Goal: Understand site structure: Understand site structure

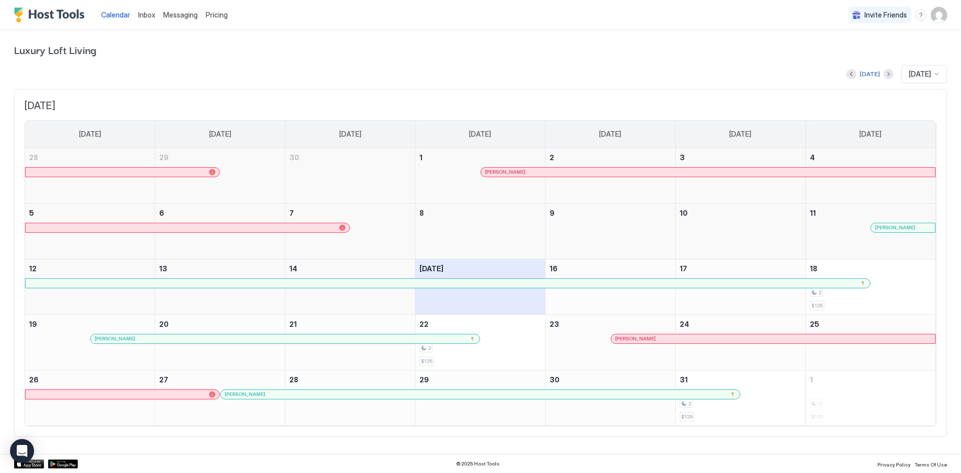
click at [912, 77] on span "[DATE]" at bounding box center [920, 74] width 22 height 9
click at [917, 138] on span "[DATE]" at bounding box center [919, 136] width 20 height 8
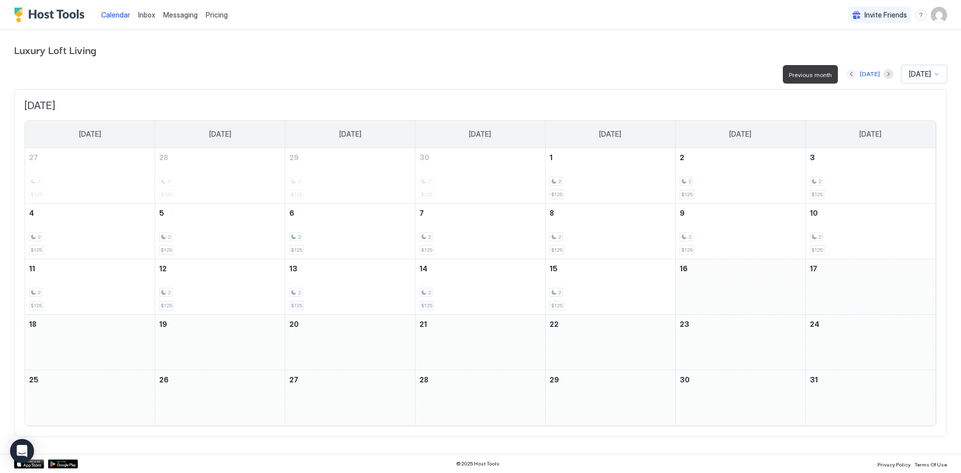
click at [848, 72] on button "Previous month" at bounding box center [852, 74] width 10 height 10
click at [847, 72] on button "Previous month" at bounding box center [852, 74] width 10 height 10
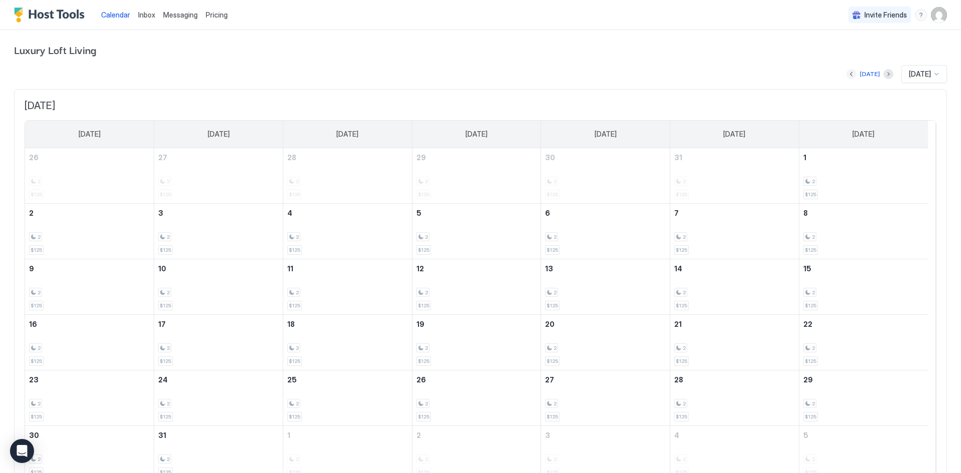
click at [847, 74] on button "Previous month" at bounding box center [852, 74] width 10 height 10
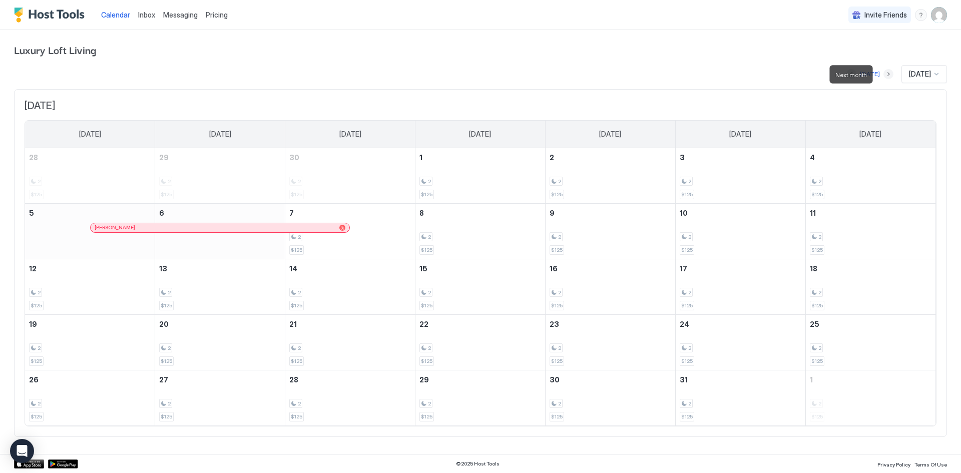
click at [884, 76] on button "Next month" at bounding box center [889, 74] width 10 height 10
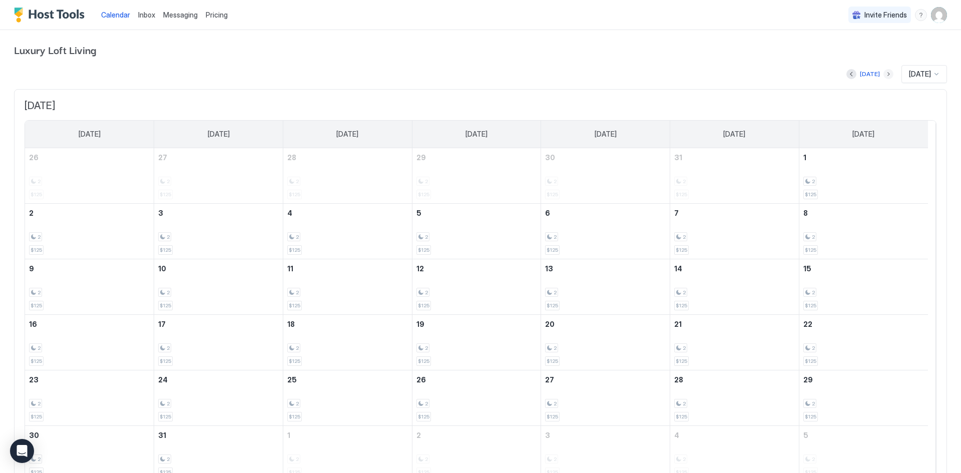
click at [884, 77] on button "Next month" at bounding box center [889, 74] width 10 height 10
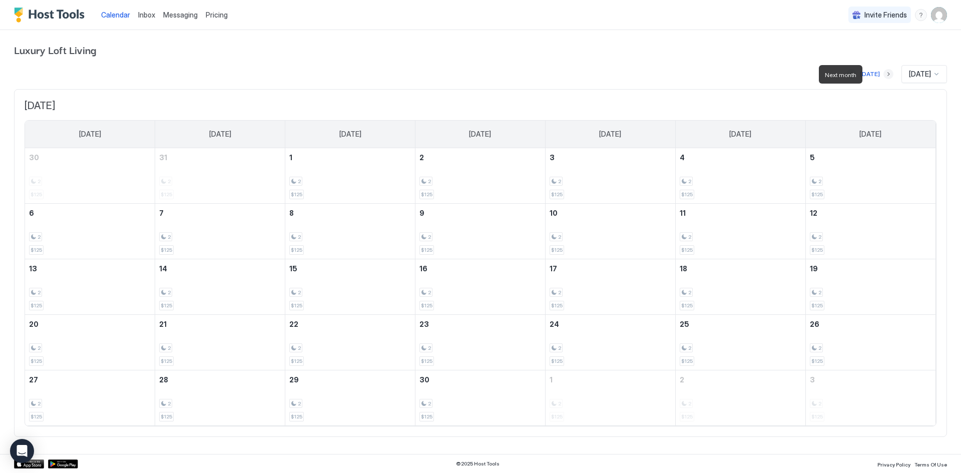
click at [884, 77] on button "Next month" at bounding box center [889, 74] width 10 height 10
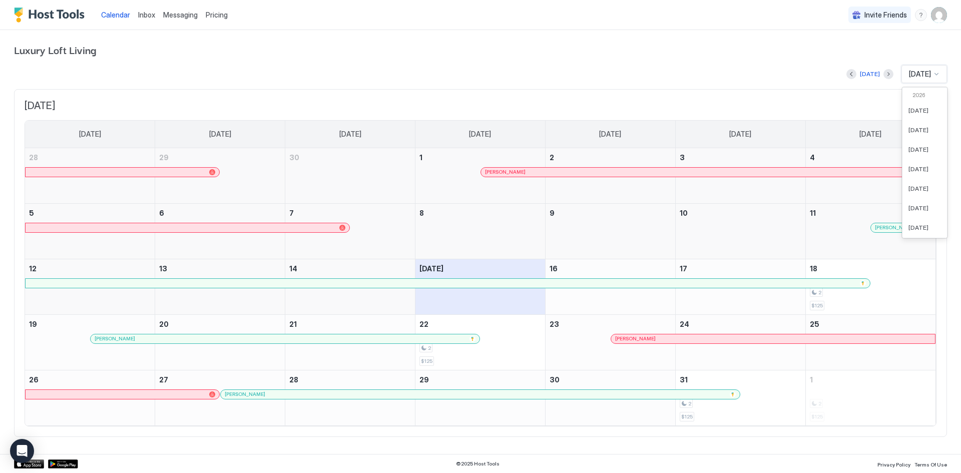
click at [938, 79] on div "[DATE]" at bounding box center [925, 74] width 46 height 18
click at [912, 183] on span "[DATE]" at bounding box center [919, 186] width 20 height 8
click at [923, 76] on span "[DATE]" at bounding box center [920, 74] width 22 height 9
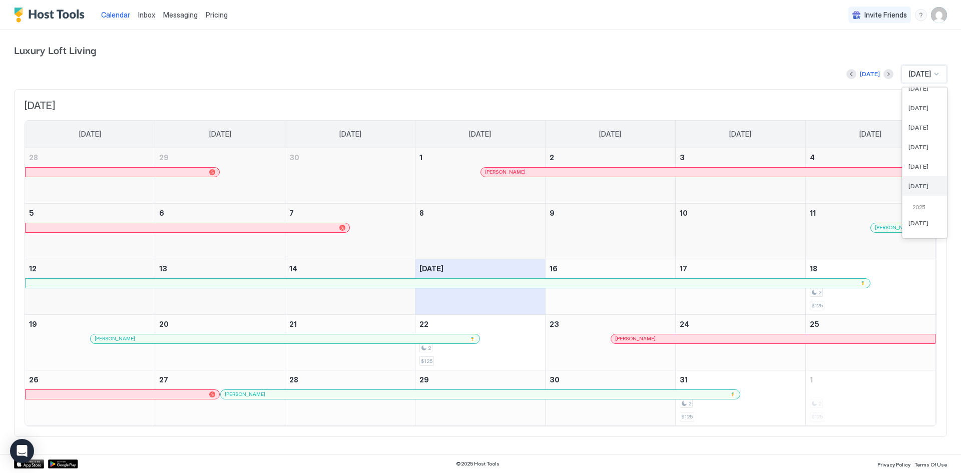
click at [915, 188] on span "[DATE]" at bounding box center [919, 186] width 20 height 8
